Goal: Task Accomplishment & Management: Manage account settings

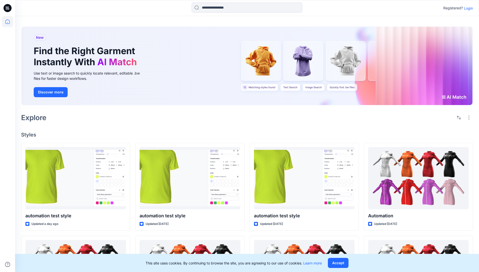
click at [467, 8] on p "Login" at bounding box center [468, 8] width 9 height 5
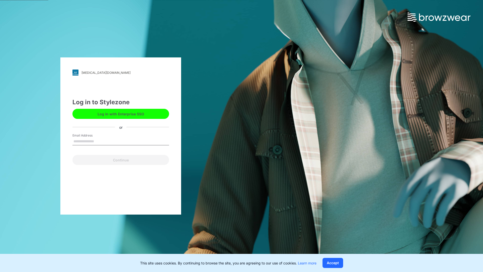
click at [99, 141] on input "Email Address" at bounding box center [120, 142] width 97 height 8
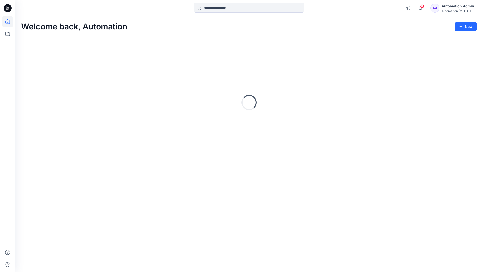
click at [10, 22] on icon at bounding box center [7, 21] width 5 height 5
click at [8, 34] on icon at bounding box center [7, 33] width 11 height 11
